Goal: Information Seeking & Learning: Learn about a topic

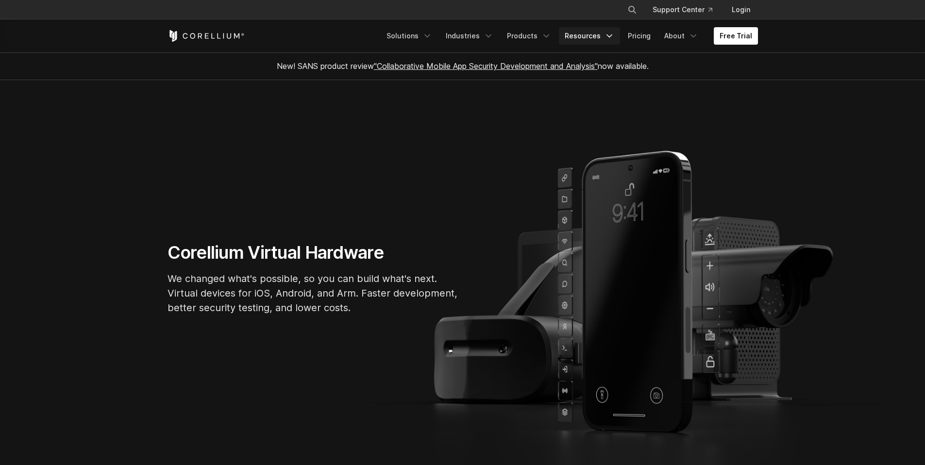
click at [609, 38] on icon "Navigation Menu" at bounding box center [609, 36] width 10 height 10
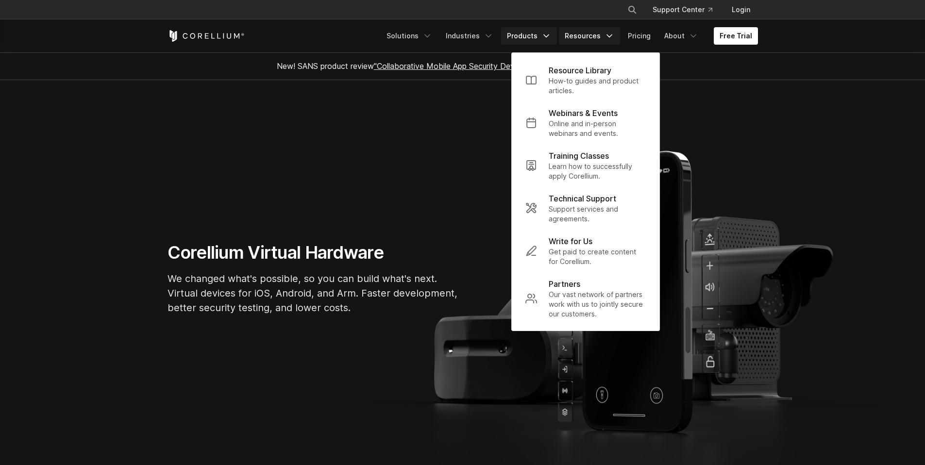
click at [532, 36] on link "Products" at bounding box center [529, 35] width 56 height 17
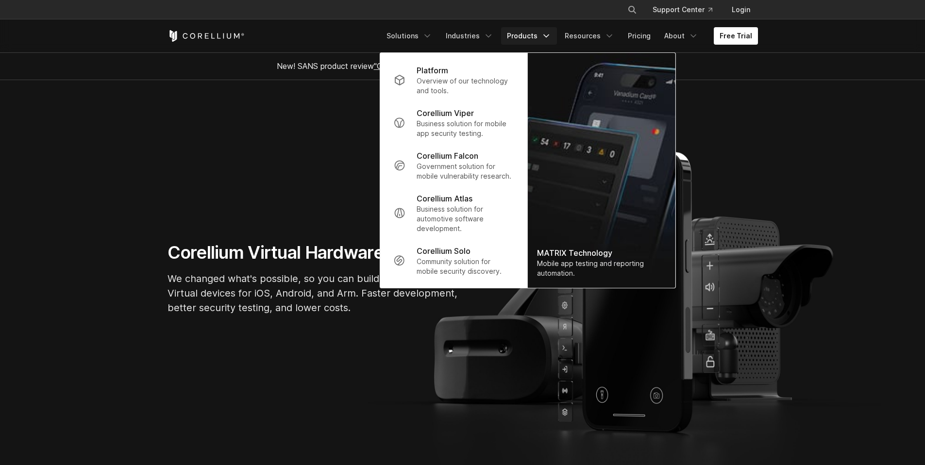
click at [532, 36] on link "Products" at bounding box center [529, 35] width 56 height 17
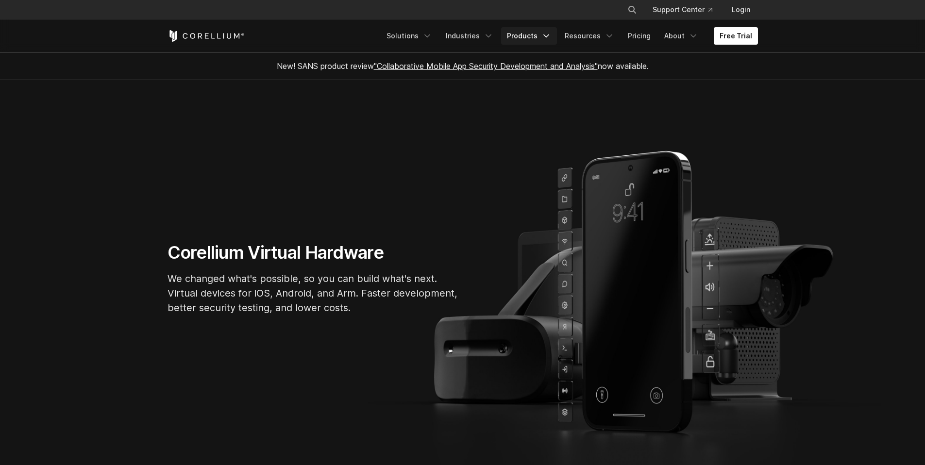
click at [532, 36] on link "Products" at bounding box center [529, 35] width 56 height 17
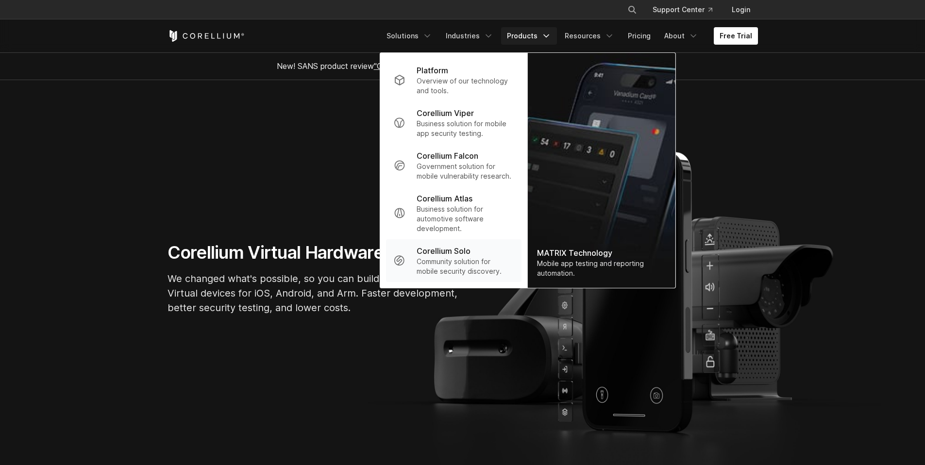
click at [456, 264] on p "Community solution for mobile security discovery." at bounding box center [464, 266] width 97 height 19
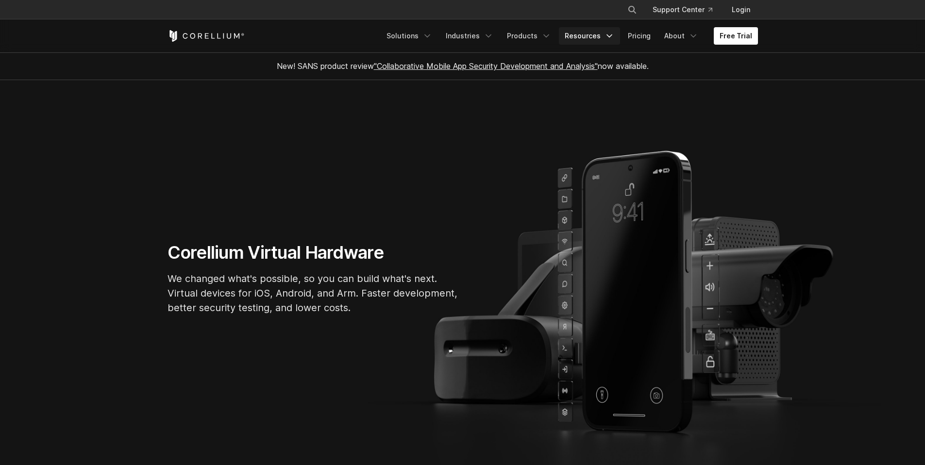
click at [587, 39] on link "Resources" at bounding box center [589, 35] width 61 height 17
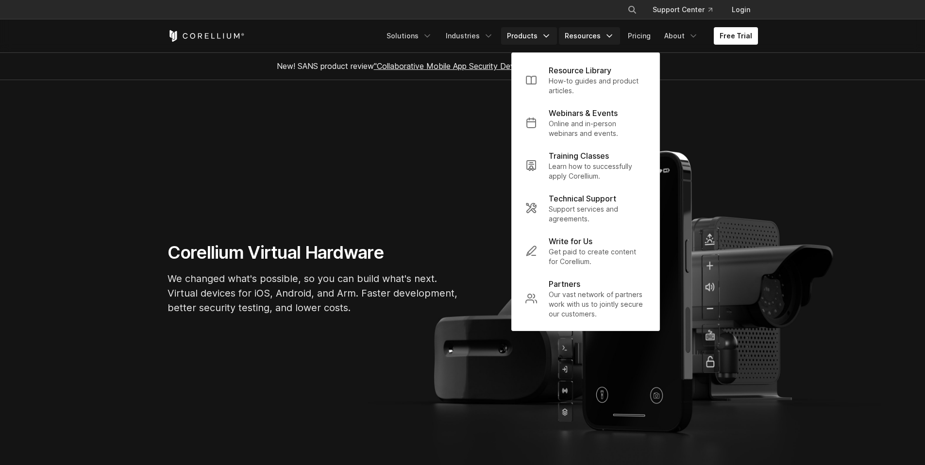
click at [547, 34] on icon "Navigation Menu" at bounding box center [546, 36] width 10 height 10
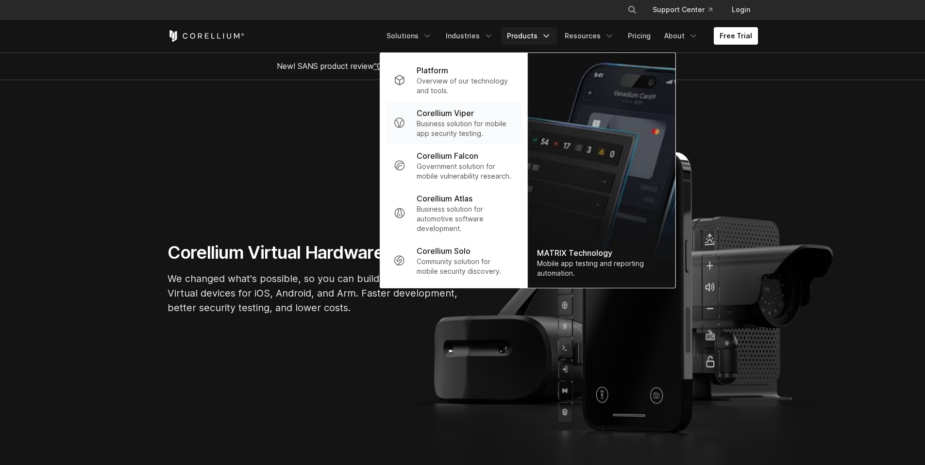
click at [488, 124] on p "Business solution for mobile app security testing." at bounding box center [464, 128] width 97 height 19
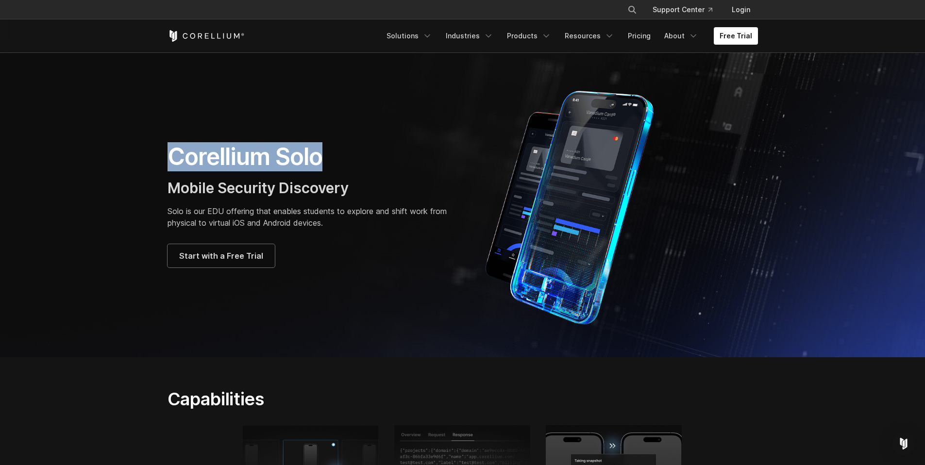
drag, startPoint x: 325, startPoint y: 152, endPoint x: 199, endPoint y: 176, distance: 127.5
click at [30, 146] on section "Corellium Solo Mobile Security Discovery Solo is our EDU offering that enables …" at bounding box center [462, 204] width 925 height 305
click at [422, 246] on div "Start with a Free Trial" at bounding box center [309, 255] width 285 height 23
drag, startPoint x: 208, startPoint y: 235, endPoint x: 187, endPoint y: 230, distance: 21.5
click at [187, 230] on div "Corellium Solo Mobile Security Discovery Solo is our EDU offering that enables …" at bounding box center [309, 204] width 285 height 125
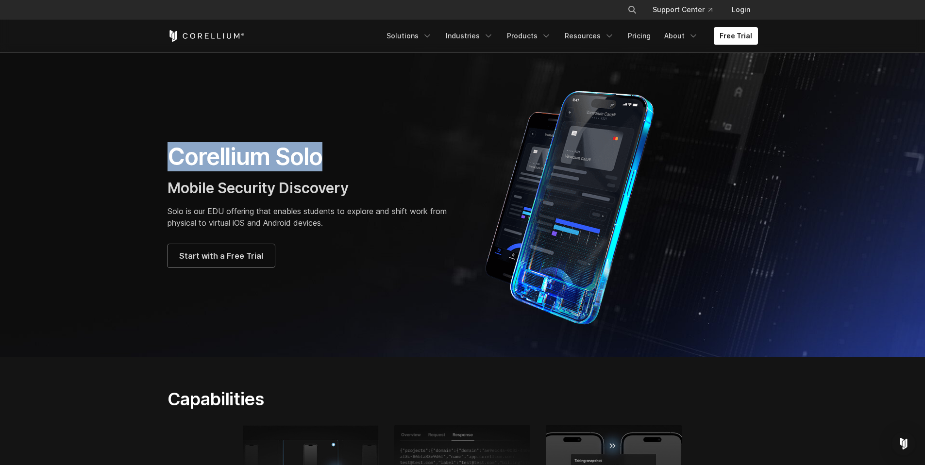
drag, startPoint x: 338, startPoint y: 161, endPoint x: 36, endPoint y: 116, distance: 304.8
click at [41, 118] on section "Corellium Solo Mobile Security Discovery Solo is our EDU offering that enables …" at bounding box center [462, 204] width 925 height 305
click at [402, 160] on h1 "Corellium Solo" at bounding box center [309, 156] width 285 height 29
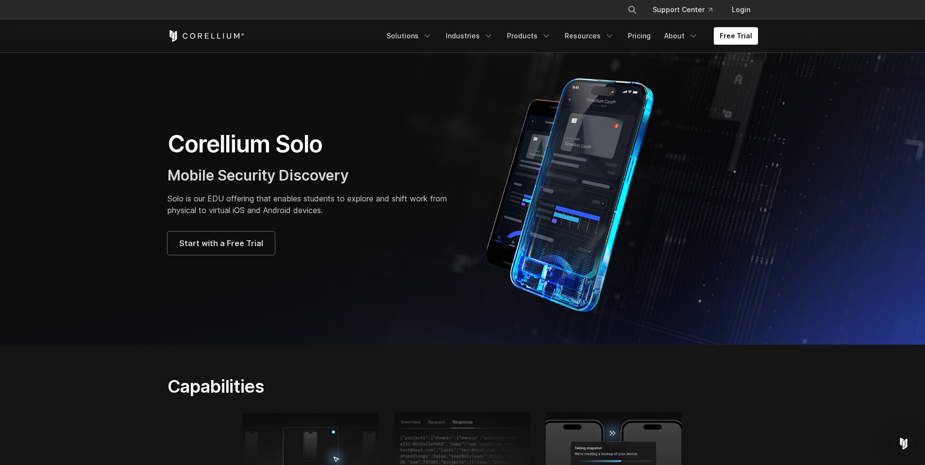
scroll to position [13, 0]
drag, startPoint x: 319, startPoint y: 139, endPoint x: 80, endPoint y: 142, distance: 239.8
click at [80, 142] on section "Corellium Solo Mobile Security Discovery Solo is our EDU offering that enables …" at bounding box center [462, 191] width 925 height 305
click at [288, 212] on p "Solo is our EDU offering that enables students to explore and shift work from p…" at bounding box center [309, 203] width 285 height 23
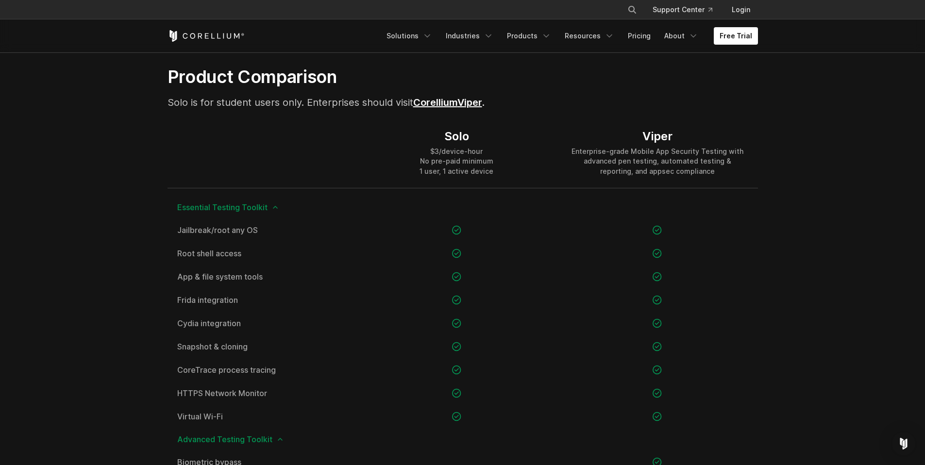
scroll to position [643, 0]
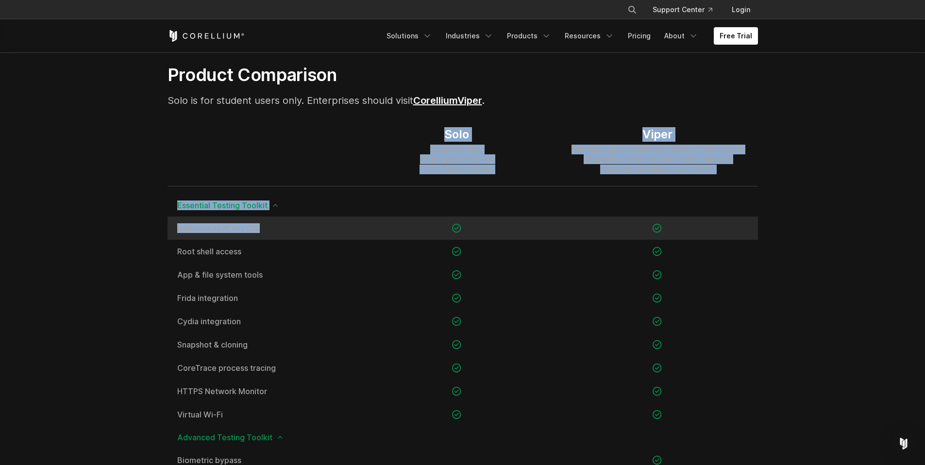
drag, startPoint x: 418, startPoint y: 135, endPoint x: 558, endPoint y: 227, distance: 167.0
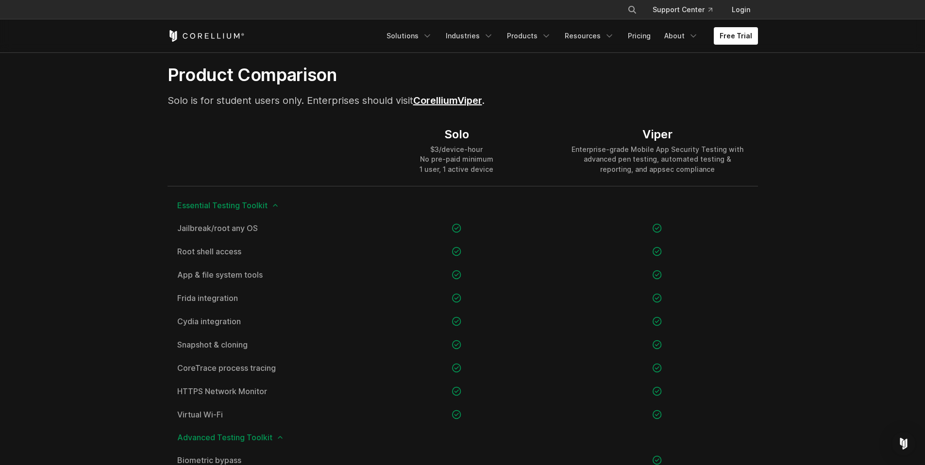
click at [536, 167] on div "Solo $3/device-hour No pre-paid minimum 1 user, 1 active device" at bounding box center [456, 151] width 200 height 70
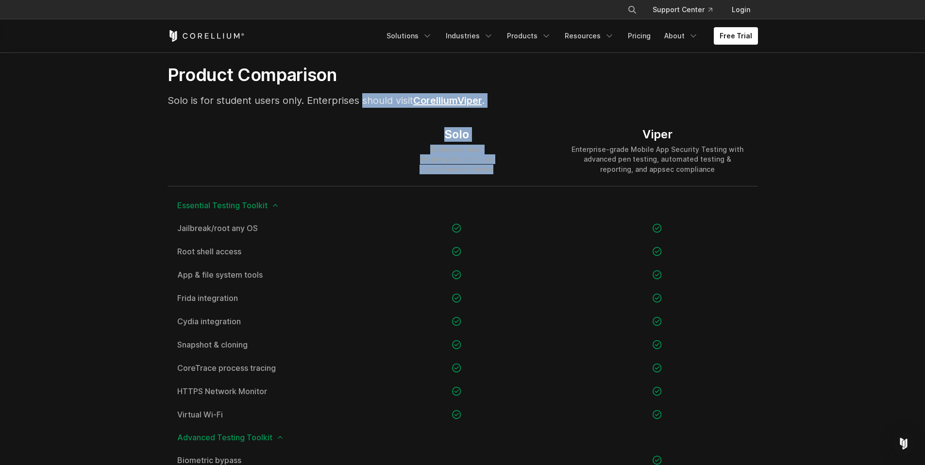
drag, startPoint x: 513, startPoint y: 172, endPoint x: 368, endPoint y: 112, distance: 157.7
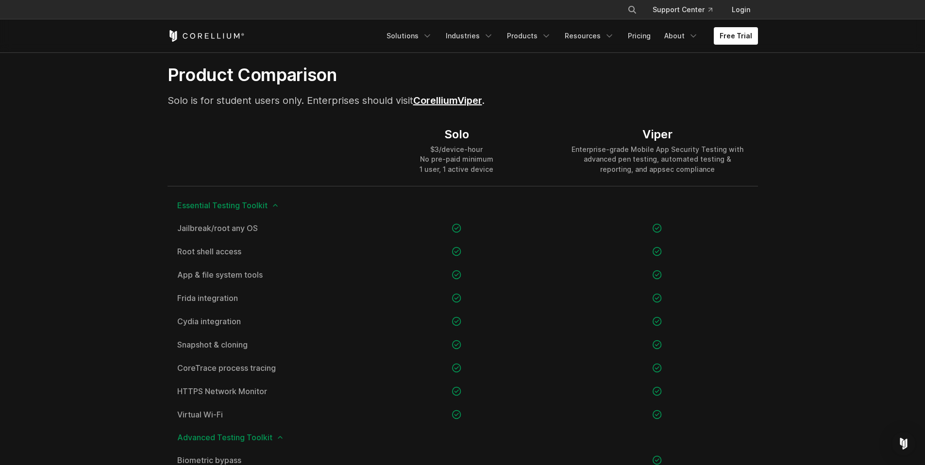
click at [519, 156] on div "Solo $3/device-hour No pre-paid minimum 1 user, 1 active device" at bounding box center [456, 151] width 200 height 70
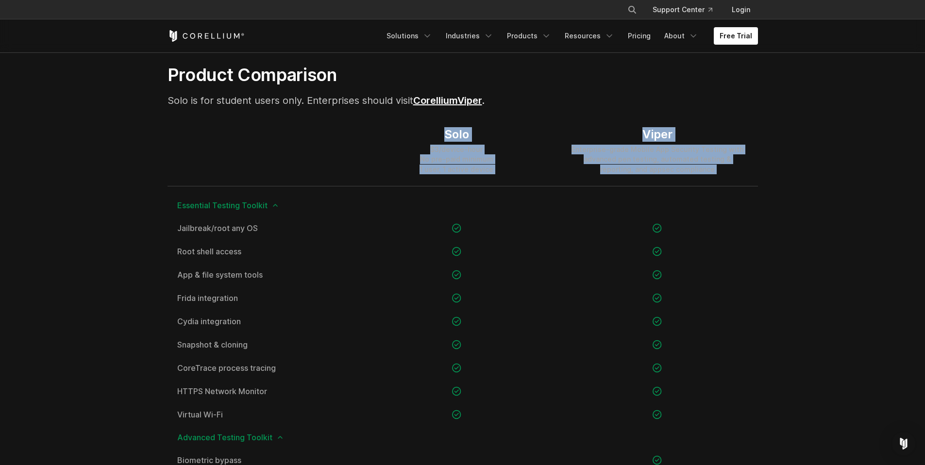
drag, startPoint x: 507, startPoint y: 189, endPoint x: 504, endPoint y: 183, distance: 6.9
click at [505, 186] on div "Solo $3/device-hour No pre-paid minimum 1 user, 1 active device Viper Enterpris…" at bounding box center [462, 151] width 590 height 70
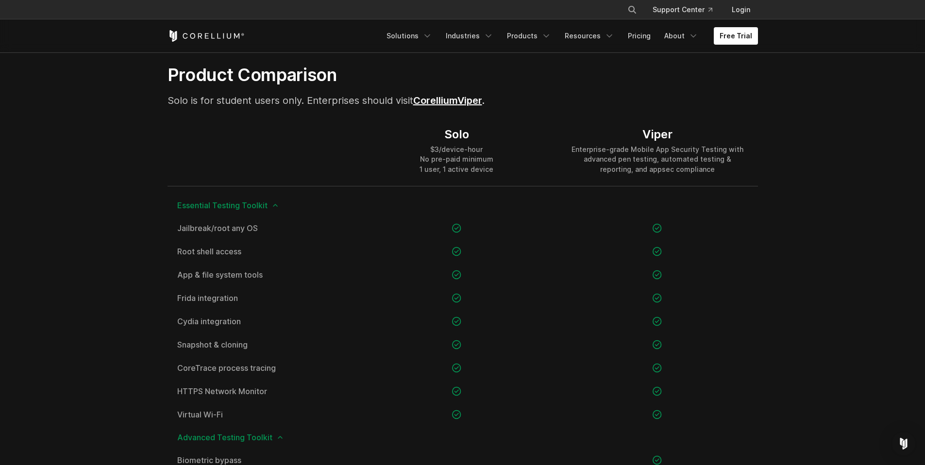
click at [506, 164] on div "Solo $3/device-hour No pre-paid minimum 1 user, 1 active device" at bounding box center [456, 151] width 200 height 70
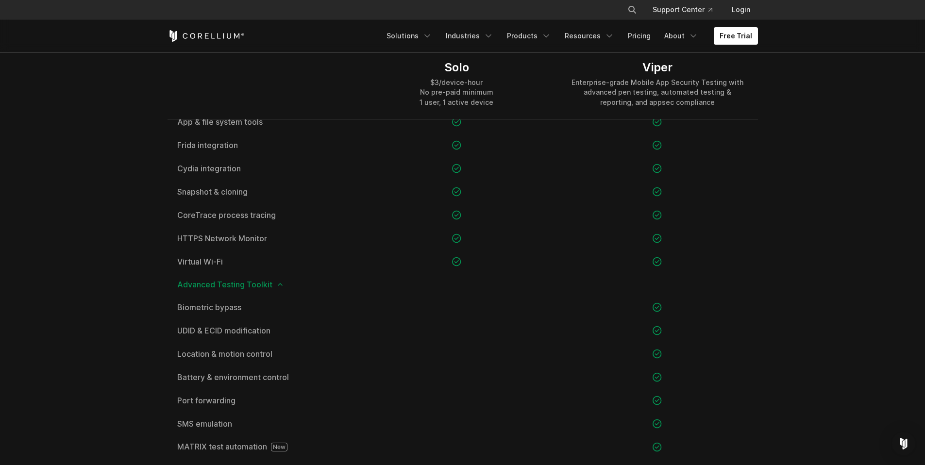
scroll to position [0, 0]
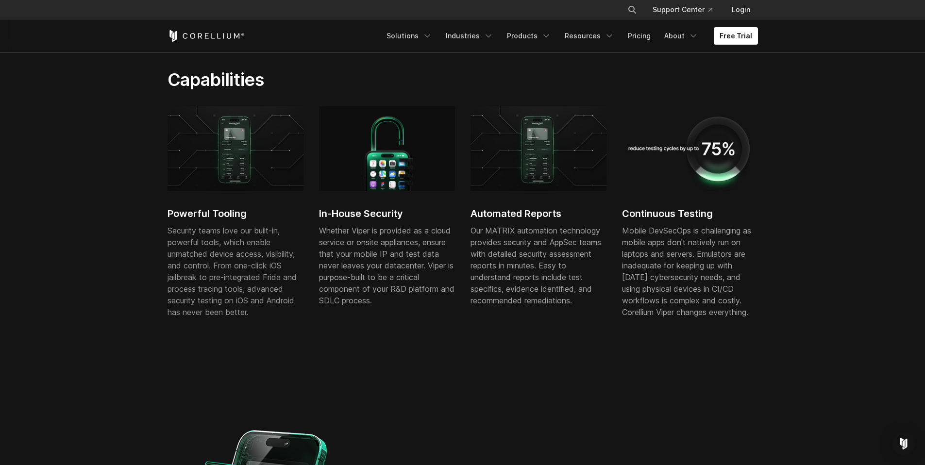
scroll to position [865, 0]
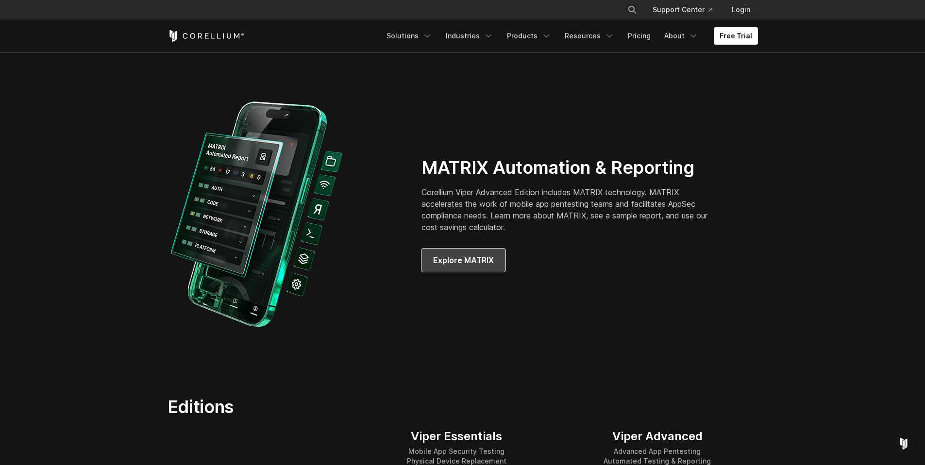
click at [468, 264] on span "Explore MATRIX" at bounding box center [463, 260] width 61 height 12
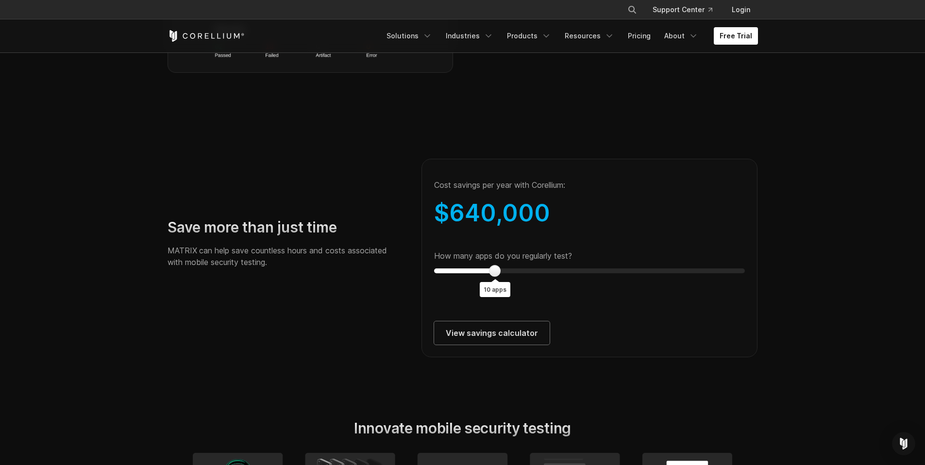
scroll to position [1682, 0]
type input "*"
click at [454, 272] on div "How many apps do you regularly test? 4 apps" at bounding box center [589, 261] width 311 height 22
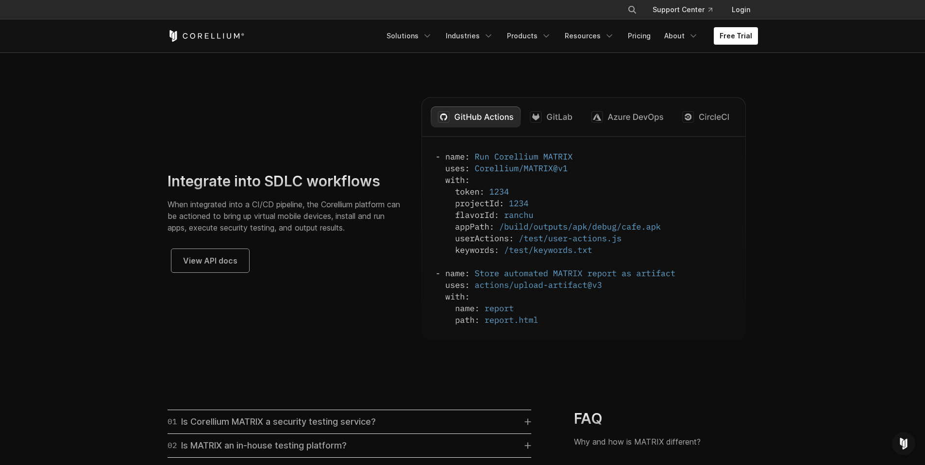
scroll to position [2470, 0]
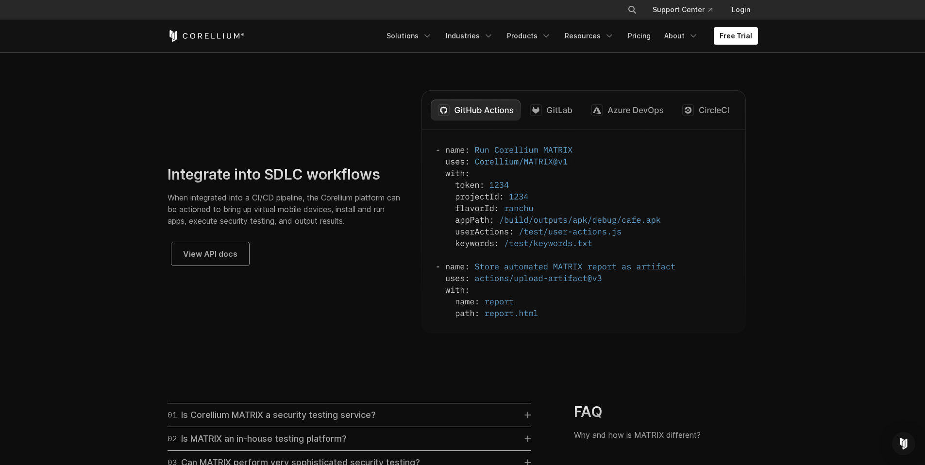
click at [832, 179] on section "Integrate into SDLC workflows When integrated into a CI/CD pipeline, the Corell…" at bounding box center [462, 207] width 925 height 297
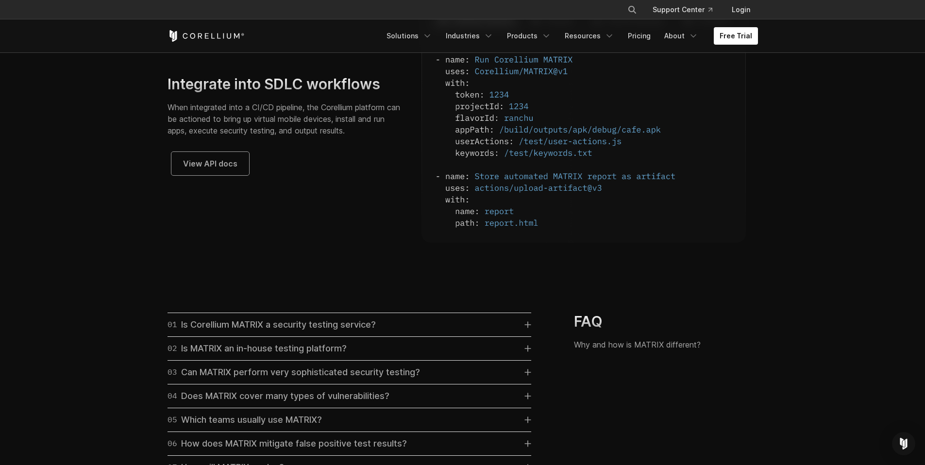
scroll to position [2705, 0]
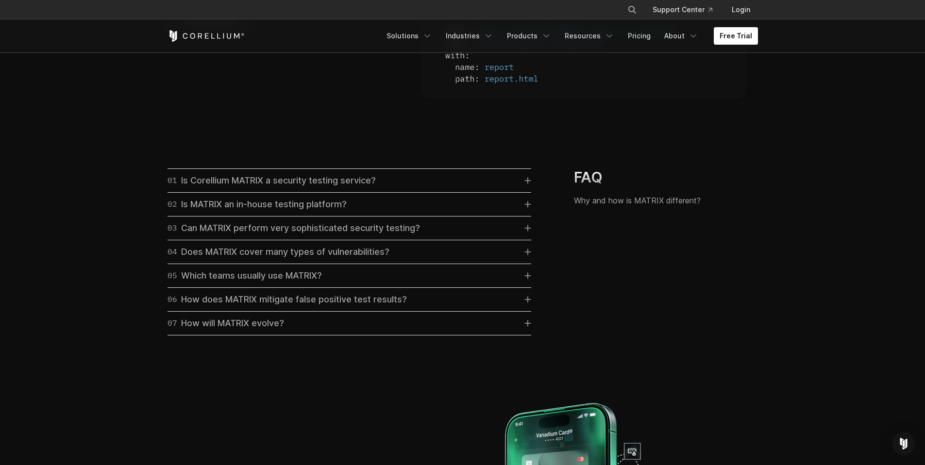
click at [369, 211] on link "02 Is MATRIX an in-house testing platform?" at bounding box center [349, 205] width 364 height 14
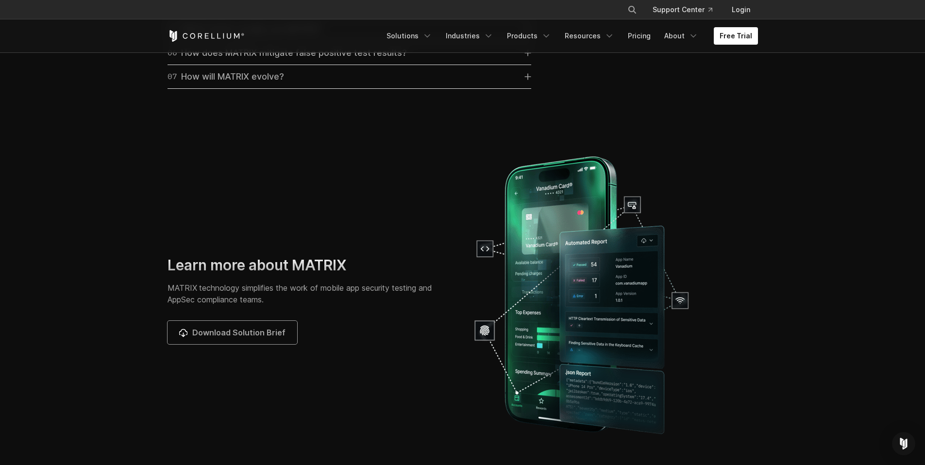
scroll to position [3180, 0]
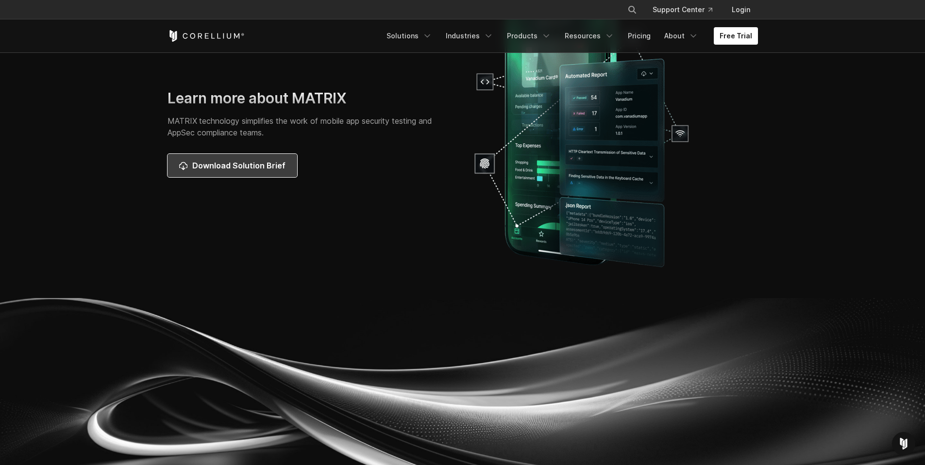
click at [267, 177] on link "Download Solution Brief" at bounding box center [232, 165] width 130 height 23
click at [548, 32] on icon "Navigation Menu" at bounding box center [546, 36] width 10 height 10
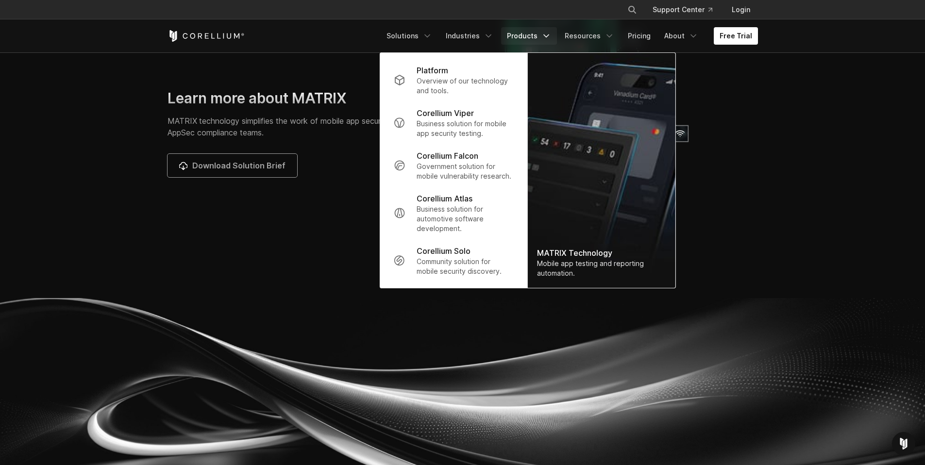
click at [826, 113] on section "Learn more about MATRIX MATRIX technology simplifies the work of mobile app sec…" at bounding box center [462, 133] width 925 height 330
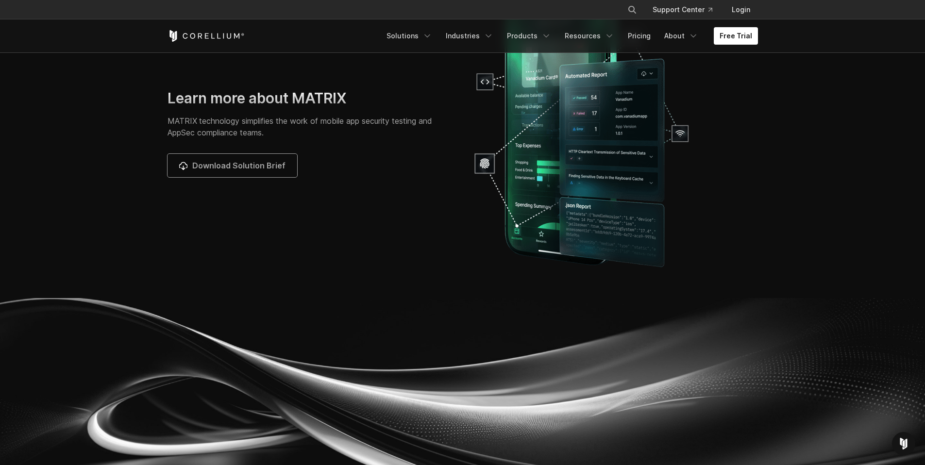
scroll to position [3153, 0]
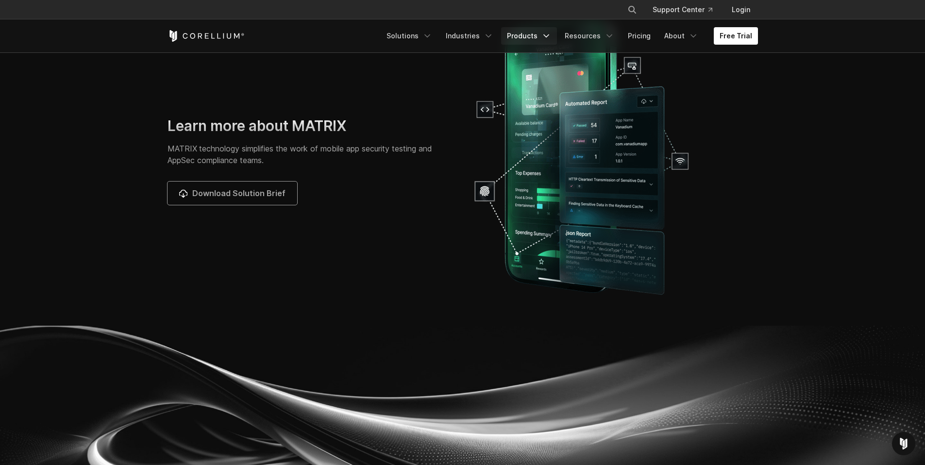
click at [539, 38] on link "Products" at bounding box center [529, 35] width 56 height 17
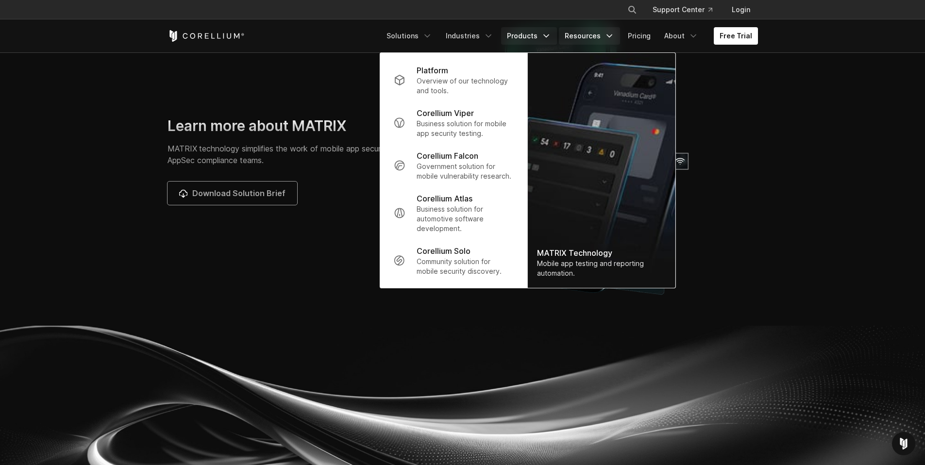
click at [588, 35] on link "Resources" at bounding box center [589, 35] width 61 height 17
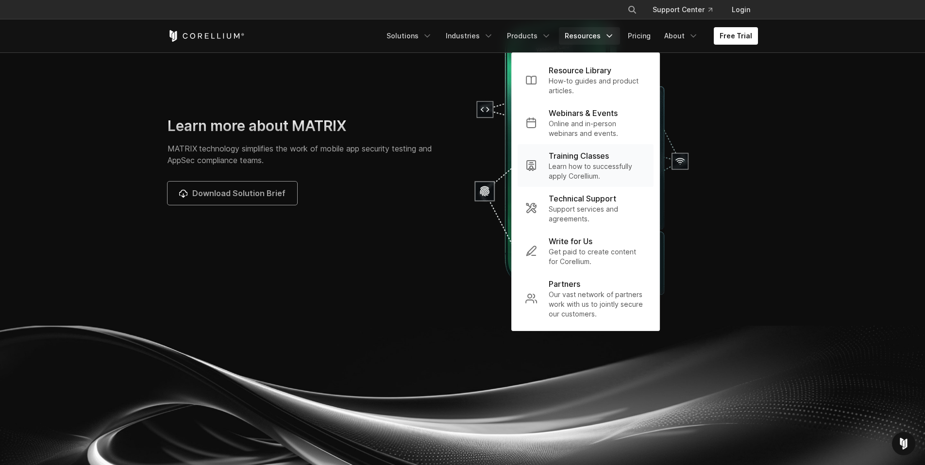
click at [581, 167] on p "Learn how to successfully apply Corellium." at bounding box center [596, 171] width 97 height 19
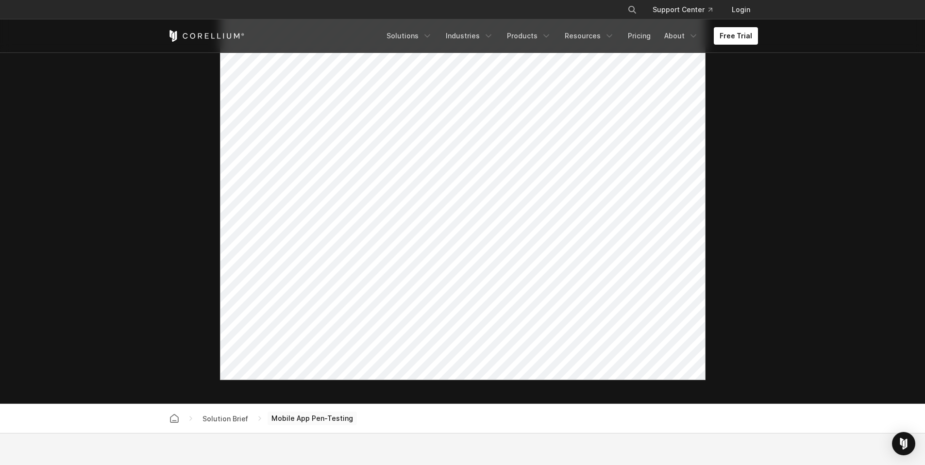
scroll to position [345, 0]
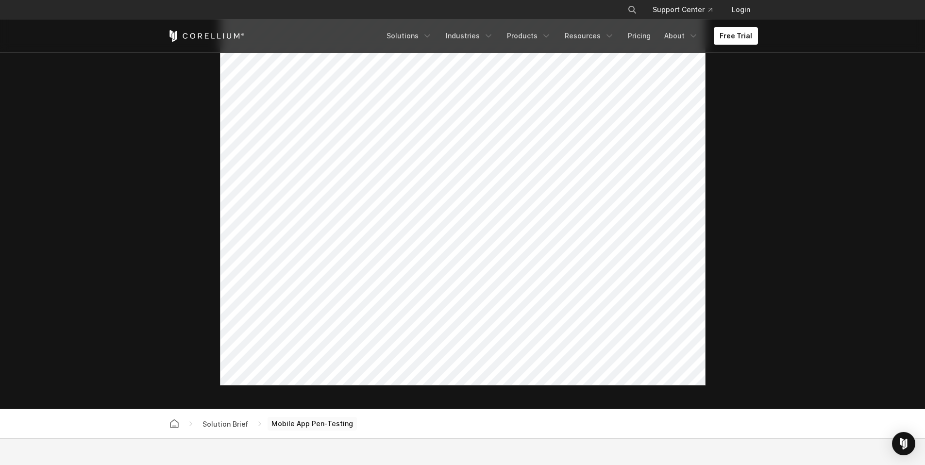
drag, startPoint x: 830, startPoint y: 195, endPoint x: 829, endPoint y: 178, distance: 17.5
click at [830, 195] on section at bounding box center [462, 58] width 925 height 701
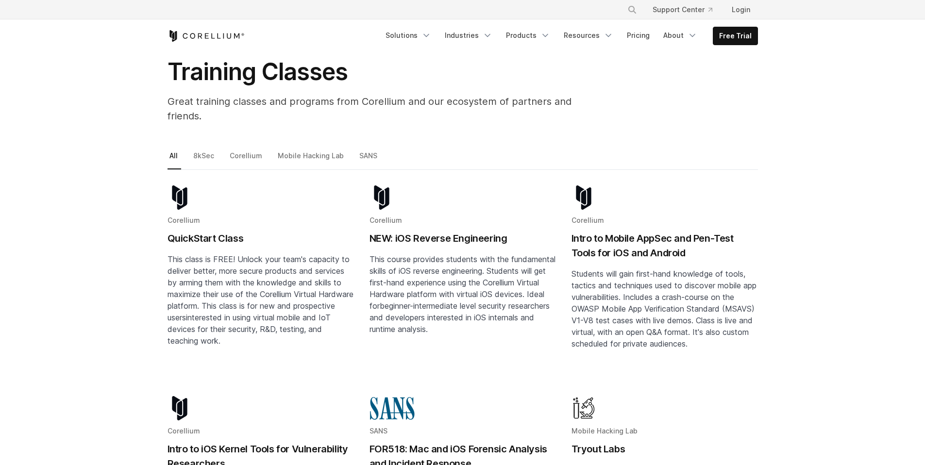
scroll to position [54, 0]
